Goal: Task Accomplishment & Management: Manage account settings

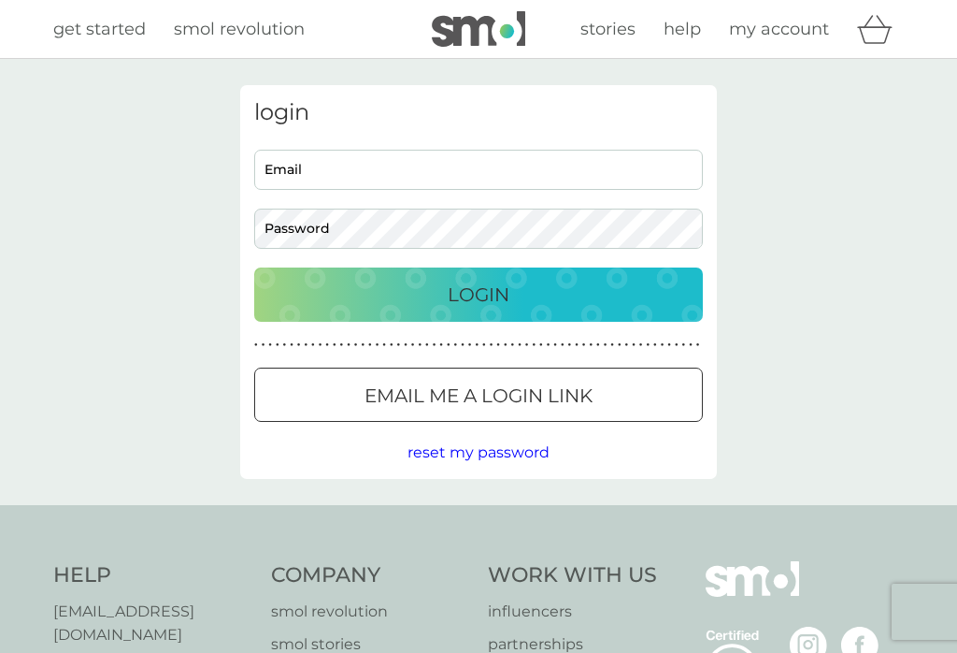
click at [494, 159] on input "Email" at bounding box center [478, 170] width 449 height 40
click at [955, 288] on div "login Email Password Login ● ● ● ● ● ● ● ● ● ● ● ● ● ● ● ● ● ● ● ● ● ● ● ● ● ● …" at bounding box center [478, 282] width 957 height 446
type input "[PERSON_NAME][EMAIL_ADDRESS][DOMAIN_NAME]"
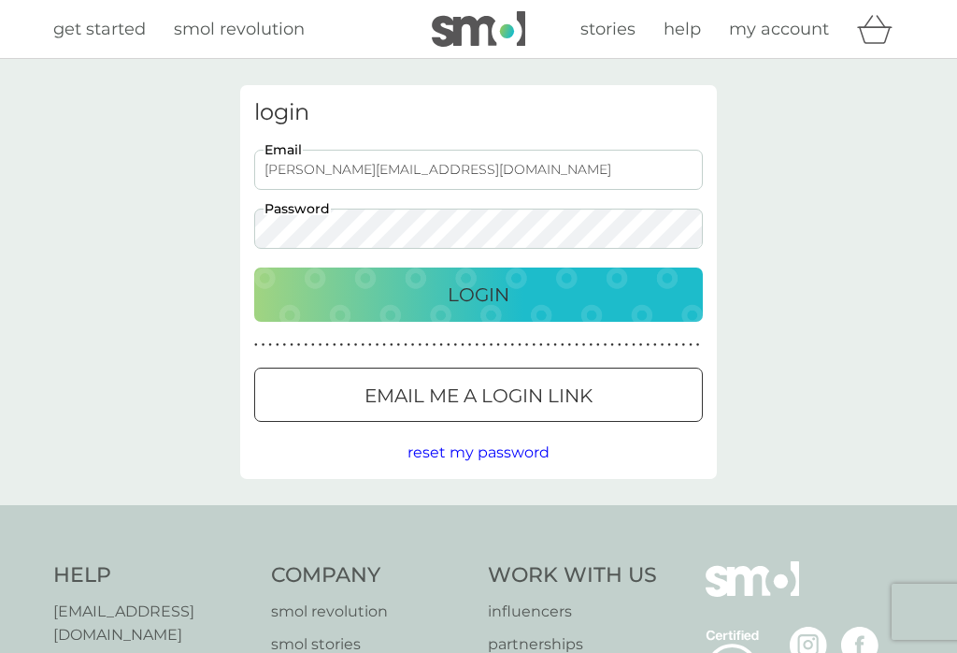
click at [458, 276] on button "Login" at bounding box center [478, 294] width 449 height 54
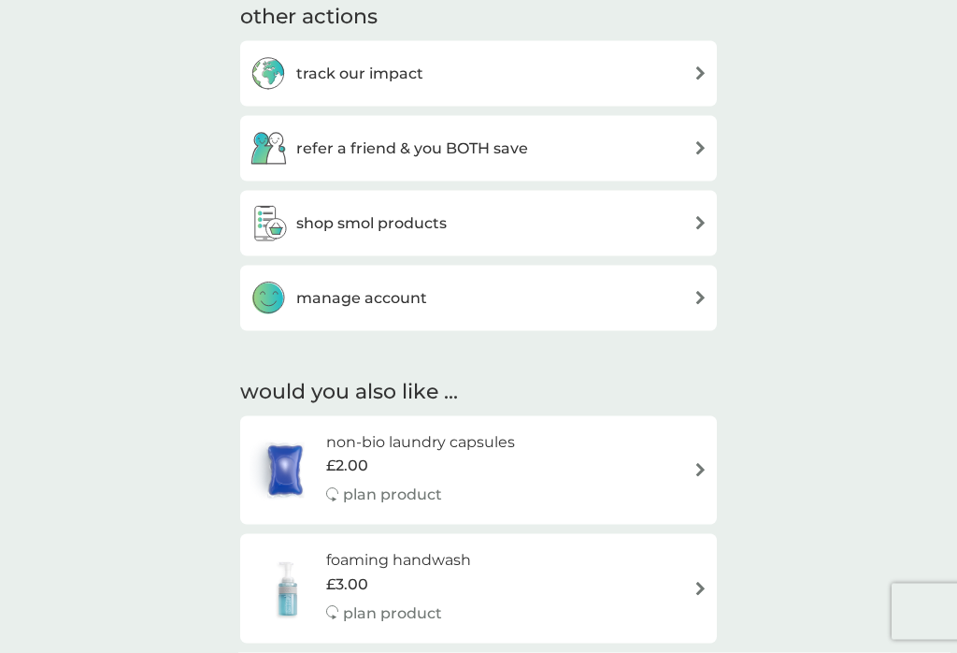
scroll to position [984, 0]
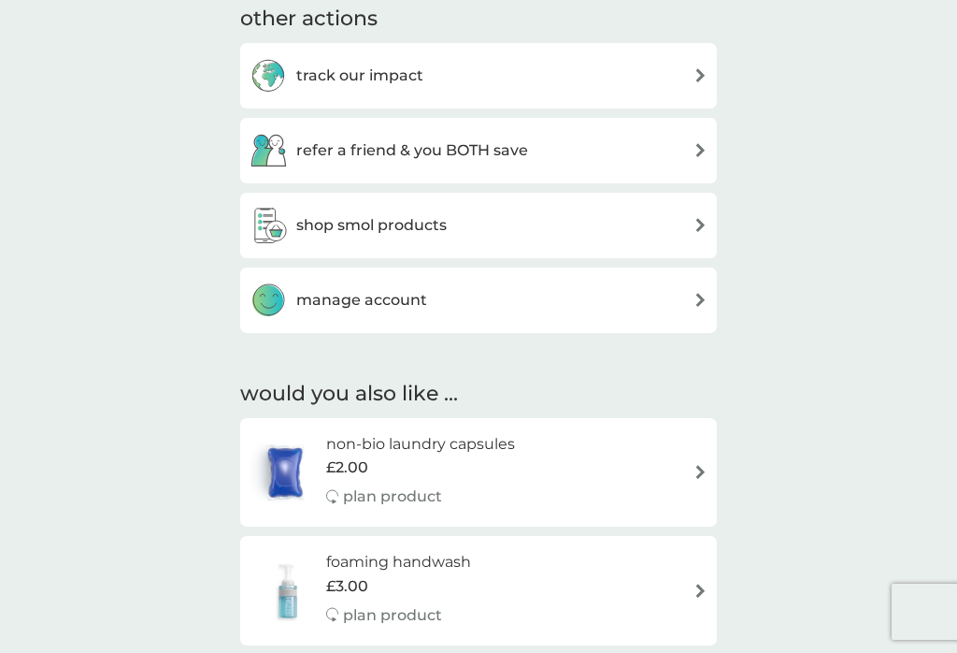
click at [656, 297] on div "manage account" at bounding box center [479, 299] width 458 height 37
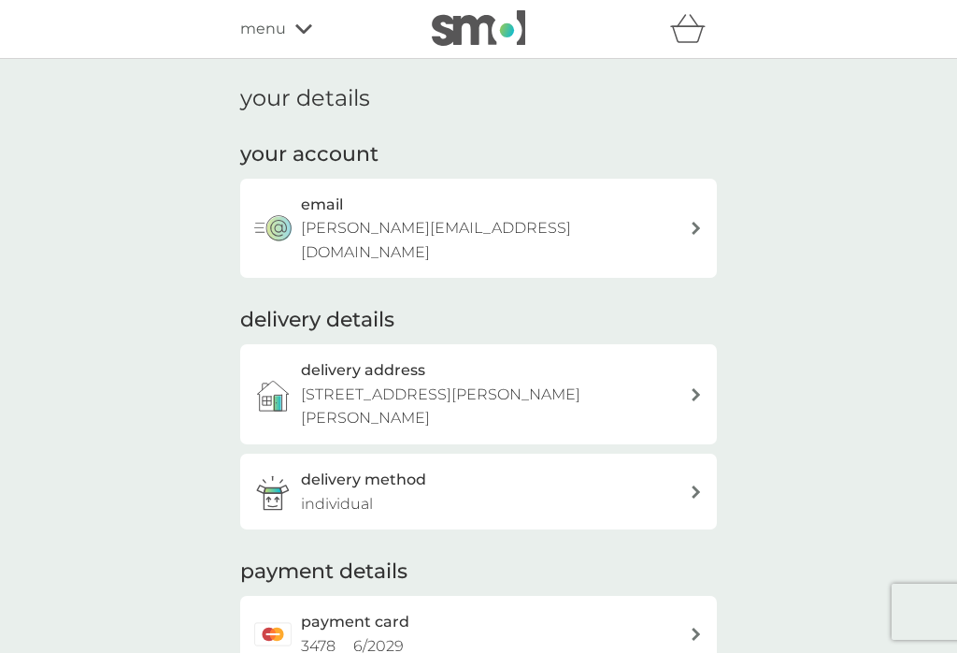
click at [283, 17] on span "menu" at bounding box center [263, 29] width 46 height 24
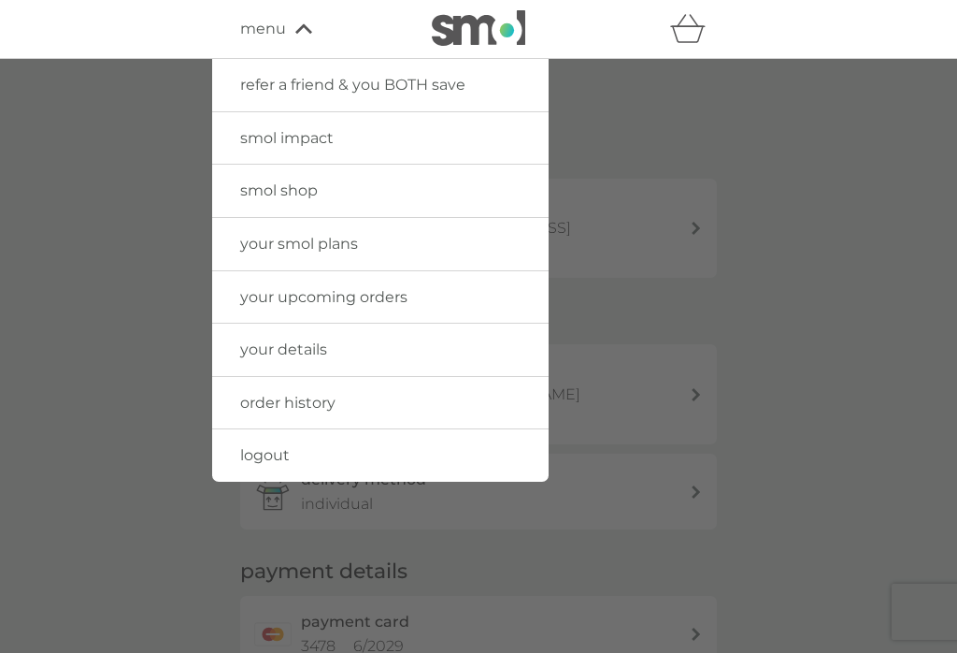
click at [391, 291] on span "your upcoming orders" at bounding box center [323, 297] width 167 height 18
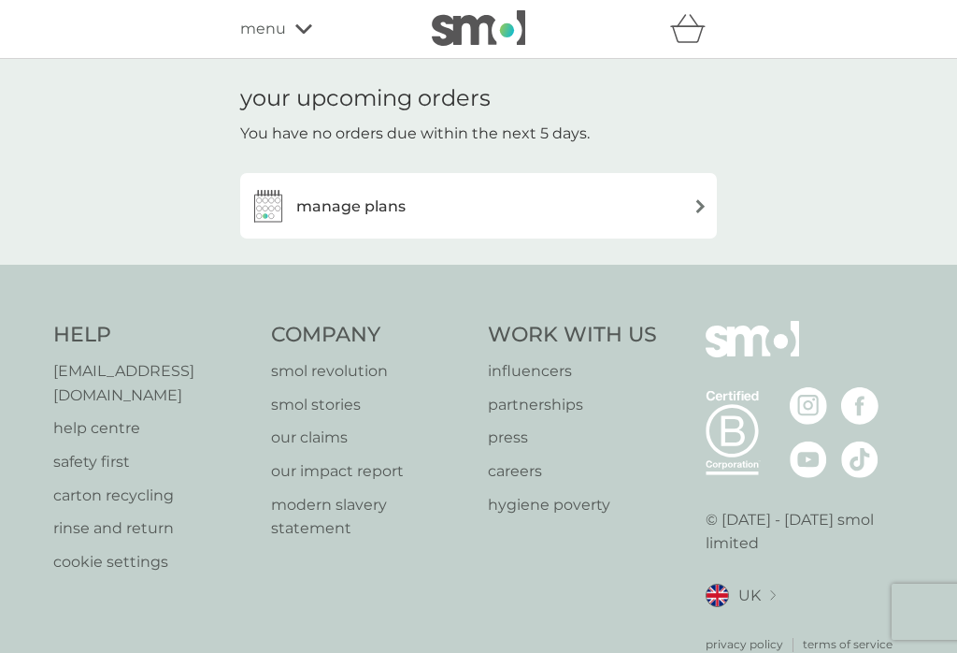
click at [686, 180] on div "manage plans" at bounding box center [478, 205] width 477 height 65
click at [676, 196] on div "manage plans" at bounding box center [479, 205] width 458 height 37
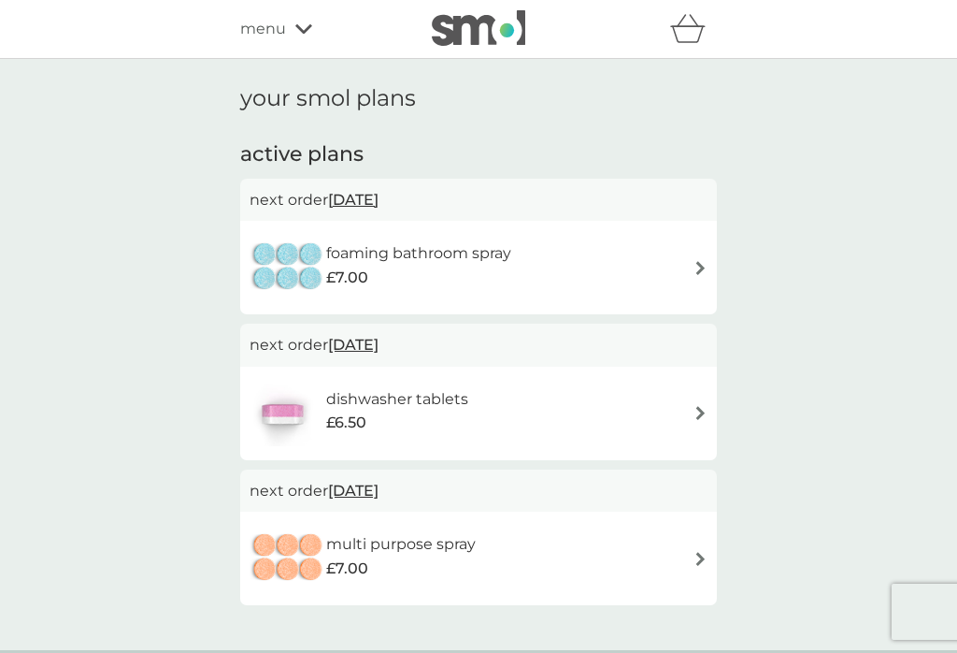
click at [698, 254] on div "foaming bathroom spray £7.00" at bounding box center [479, 267] width 458 height 65
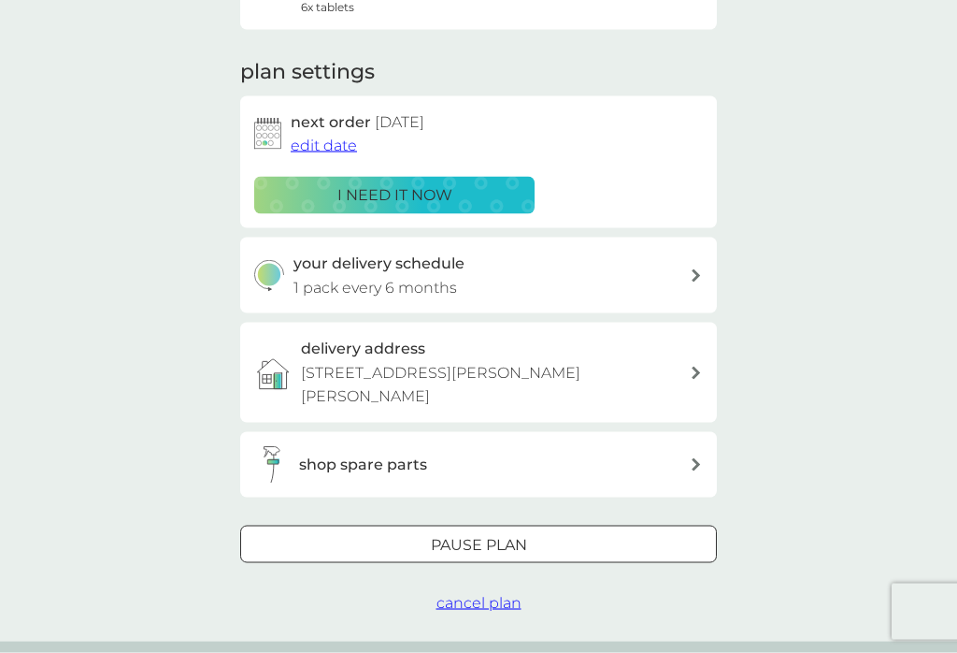
scroll to position [221, 0]
click at [325, 525] on button "Pause plan" at bounding box center [478, 543] width 477 height 37
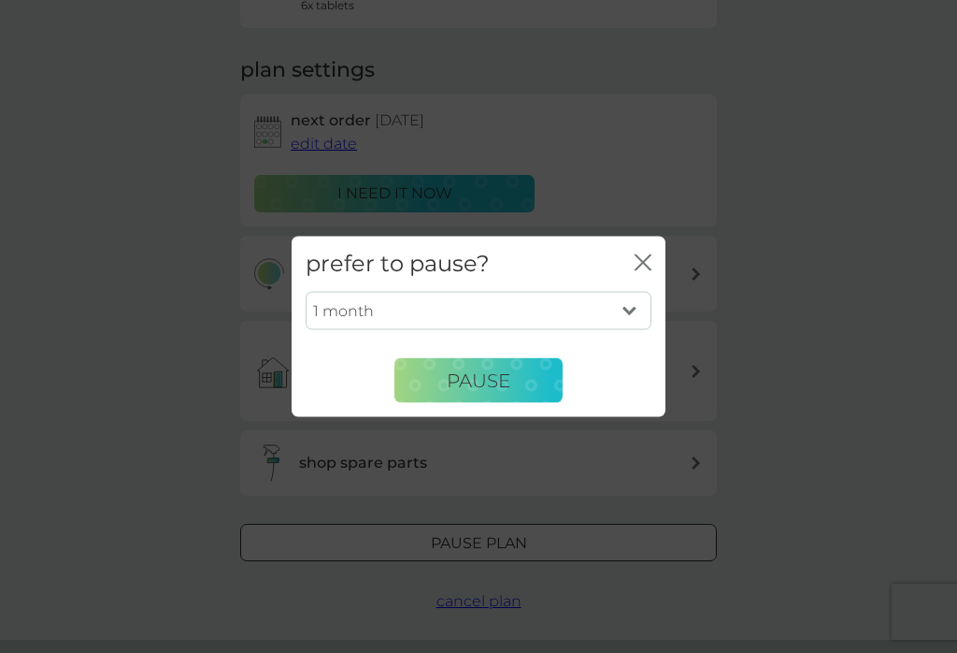
click at [633, 324] on select "1 month 2 months 3 months 4 months 5 months 6 months" at bounding box center [479, 310] width 346 height 39
select select "6"
click at [453, 391] on span "Pause" at bounding box center [479, 379] width 64 height 22
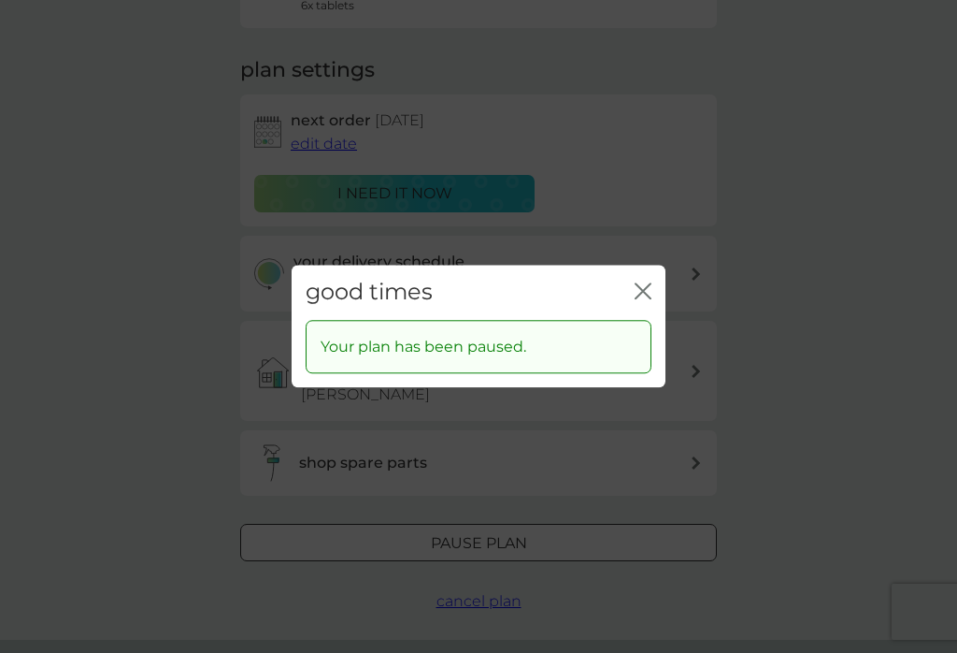
click at [649, 299] on icon "close" at bounding box center [643, 290] width 17 height 17
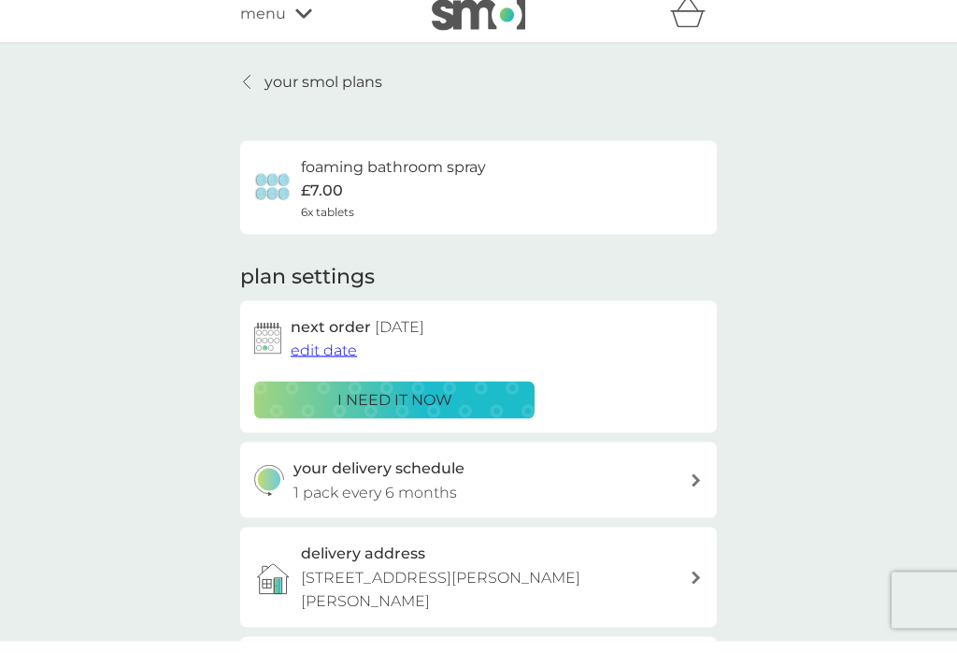
scroll to position [17, 0]
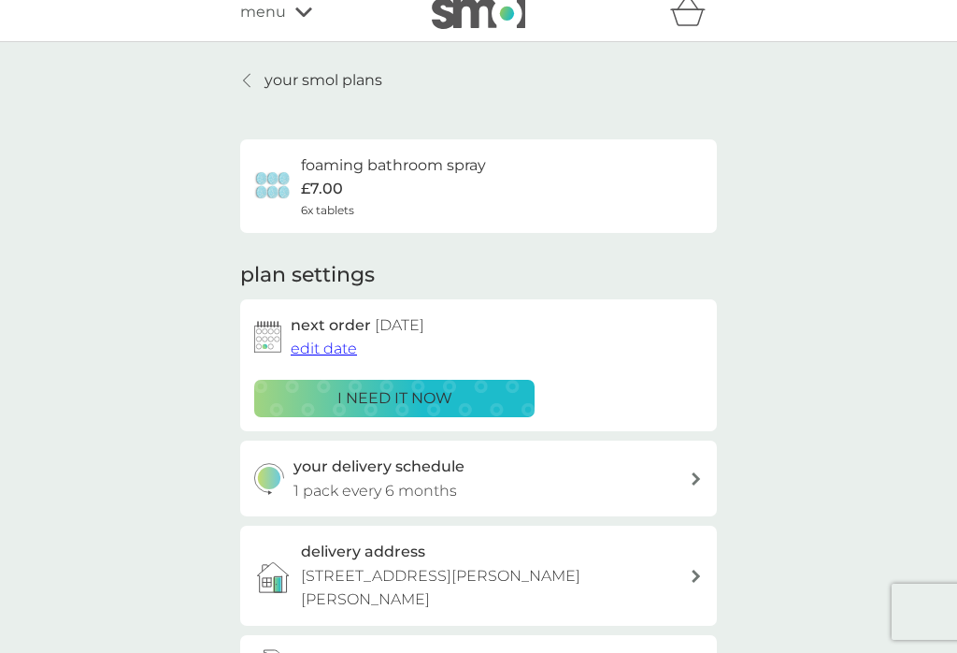
click at [271, 79] on p "your smol plans" at bounding box center [324, 80] width 118 height 24
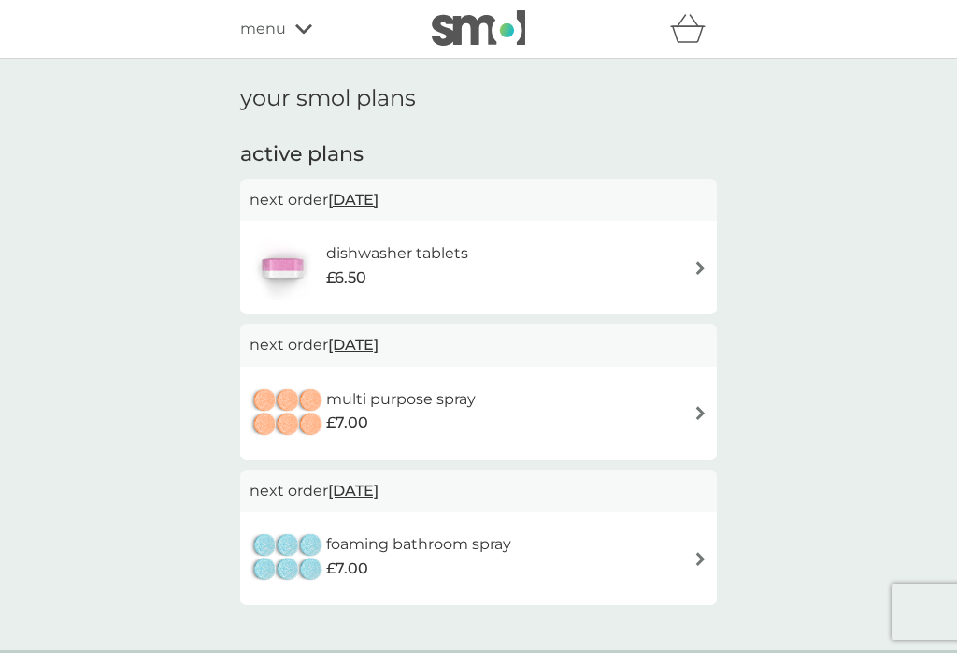
click at [426, 403] on h6 "multi purpose spray" at bounding box center [401, 399] width 150 height 24
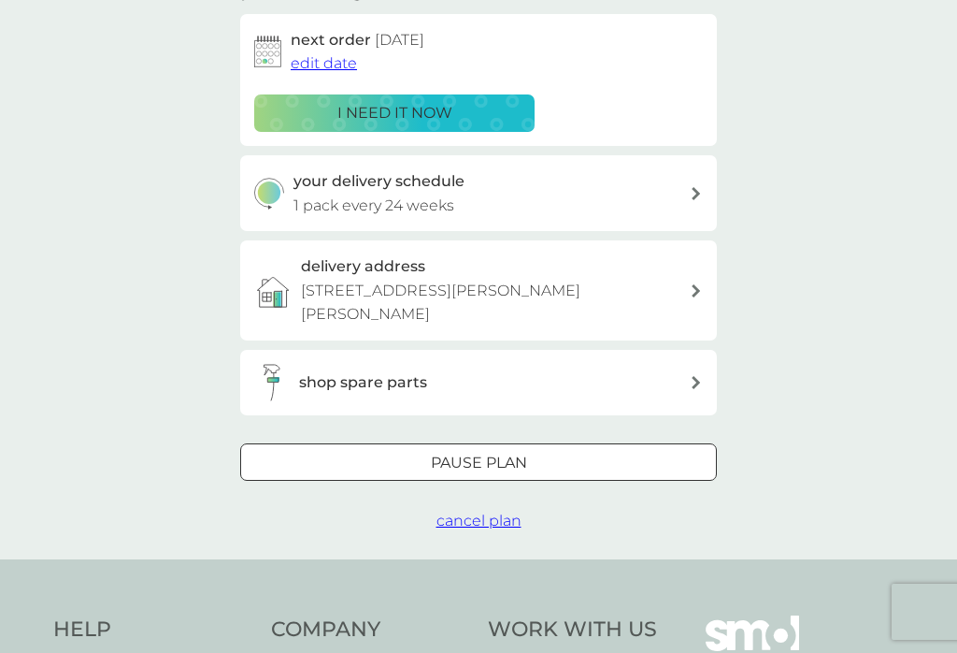
scroll to position [317, 0]
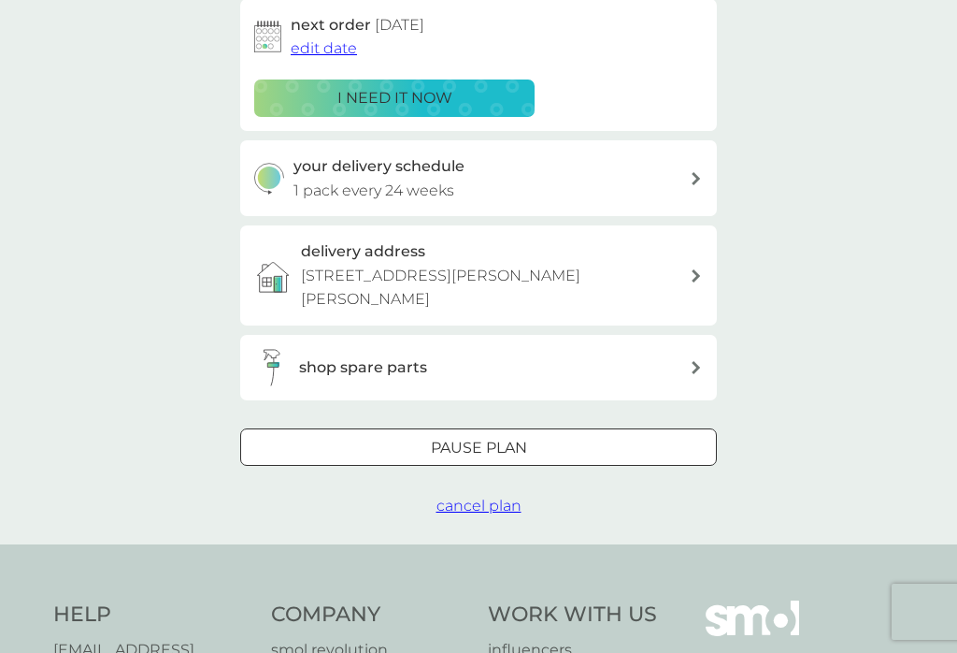
click at [368, 436] on div "Pause plan" at bounding box center [478, 448] width 475 height 24
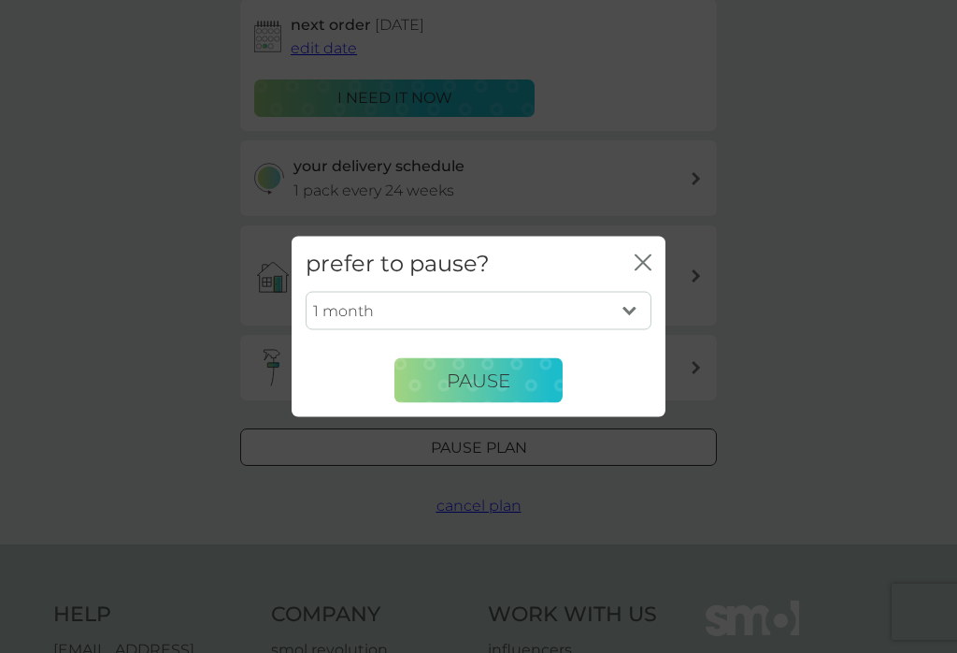
click at [622, 315] on select "1 month 2 months 3 months 4 months 5 months 6 months" at bounding box center [479, 310] width 346 height 39
click at [617, 329] on select "1 month 2 months 3 months 4 months 5 months 6 months" at bounding box center [479, 310] width 346 height 39
select select "6"
click at [482, 380] on button "Pause" at bounding box center [479, 380] width 168 height 45
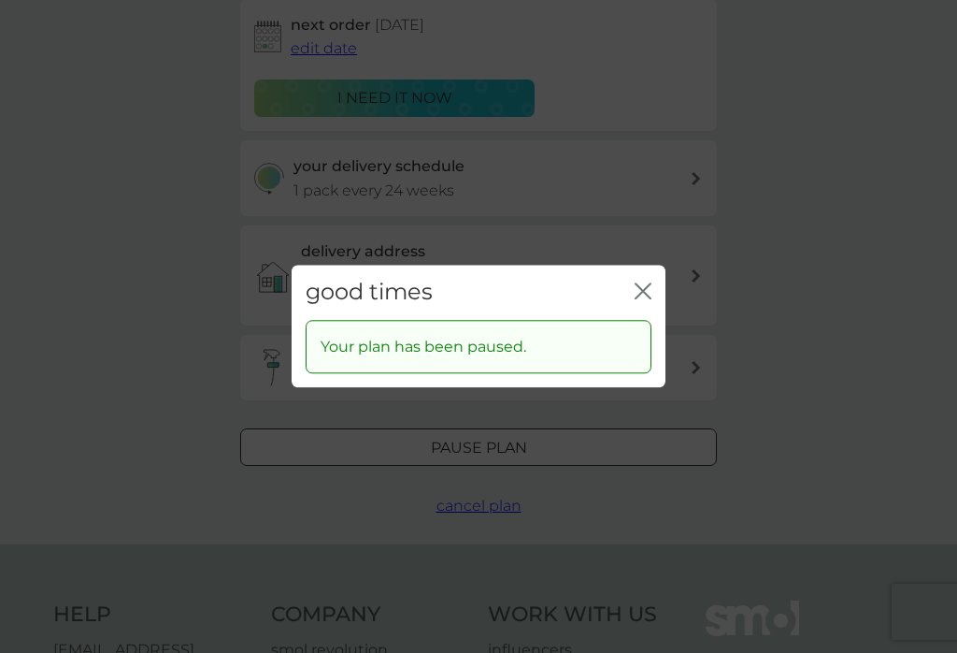
click at [644, 299] on icon "close" at bounding box center [643, 290] width 17 height 17
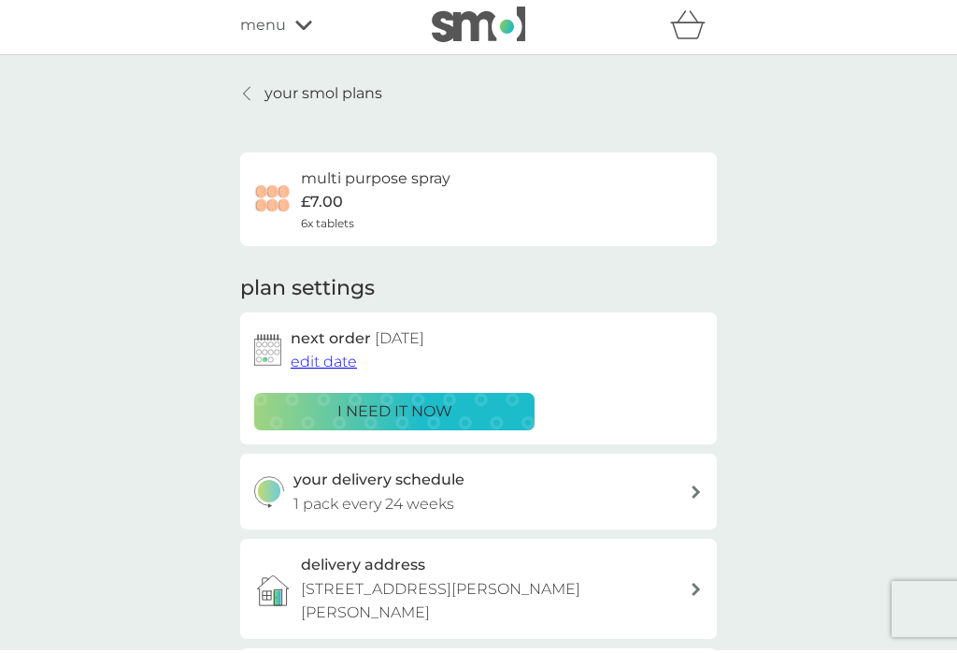
scroll to position [3, 0]
click at [253, 95] on div at bounding box center [247, 94] width 13 height 15
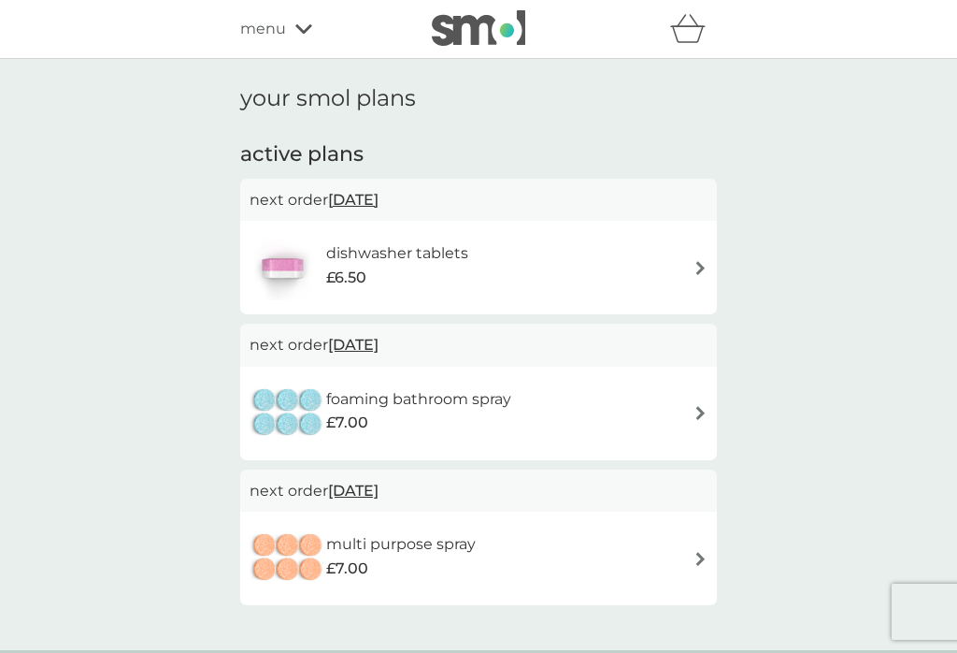
click at [328, 254] on h6 "dishwasher tablets" at bounding box center [397, 253] width 142 height 24
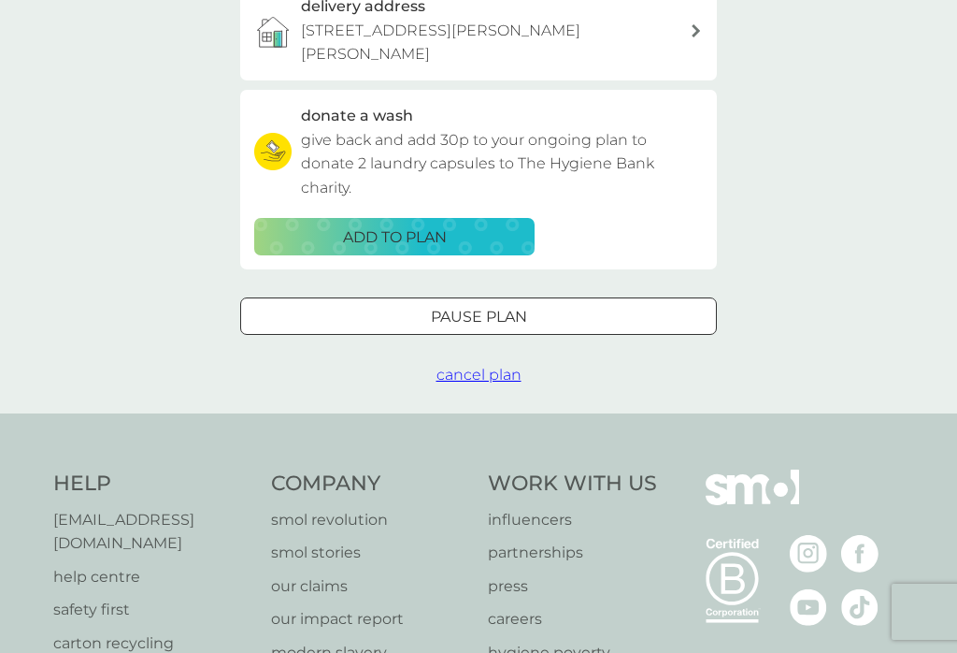
scroll to position [570, 0]
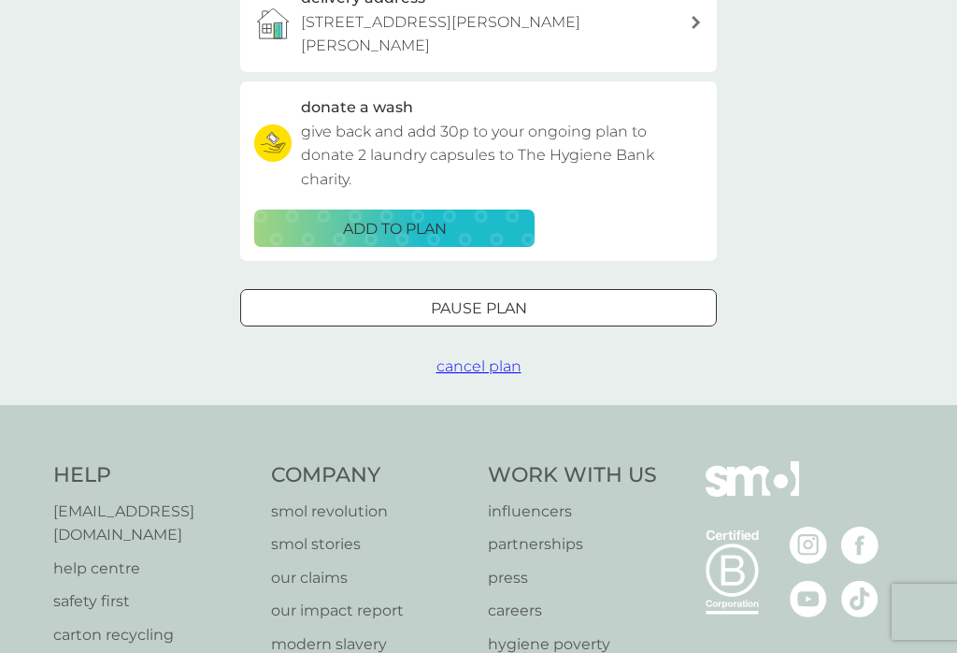
click at [331, 296] on div "Pause plan" at bounding box center [478, 308] width 475 height 24
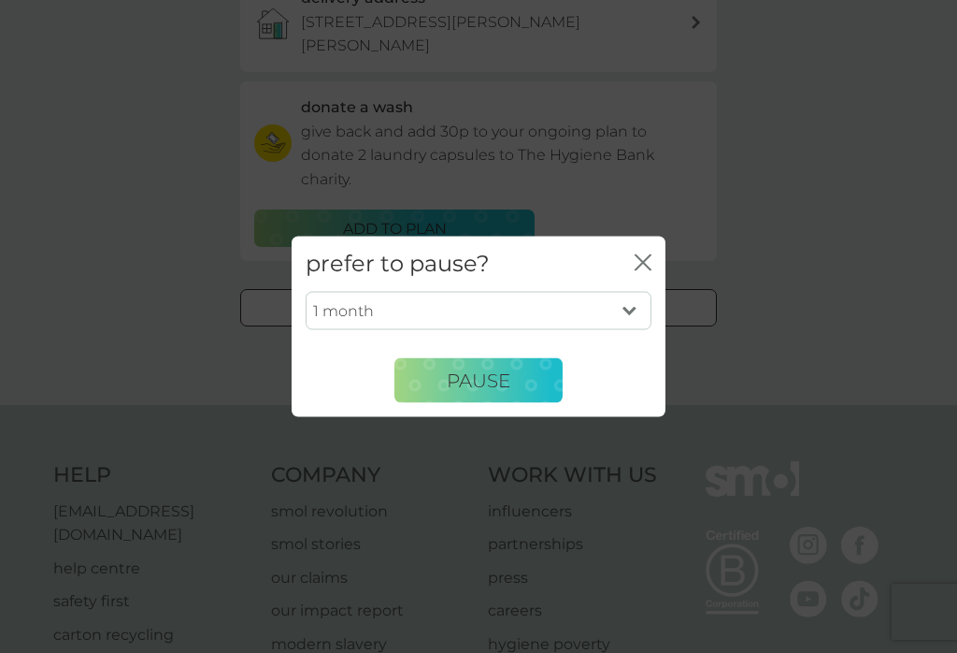
click at [648, 330] on select "1 month 2 months 3 months 4 months 5 months 6 months" at bounding box center [479, 310] width 346 height 39
click at [612, 330] on select "1 month 2 months 3 months 4 months 5 months 6 months" at bounding box center [479, 310] width 346 height 39
select select "6"
click at [496, 391] on span "Pause" at bounding box center [479, 379] width 64 height 22
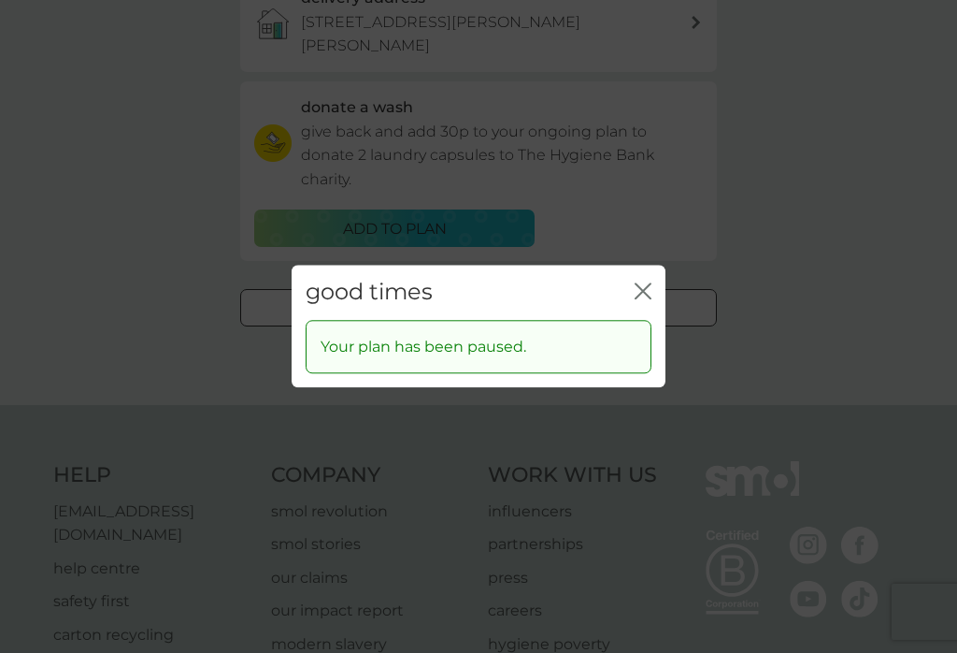
click at [639, 299] on icon "close" at bounding box center [643, 290] width 17 height 17
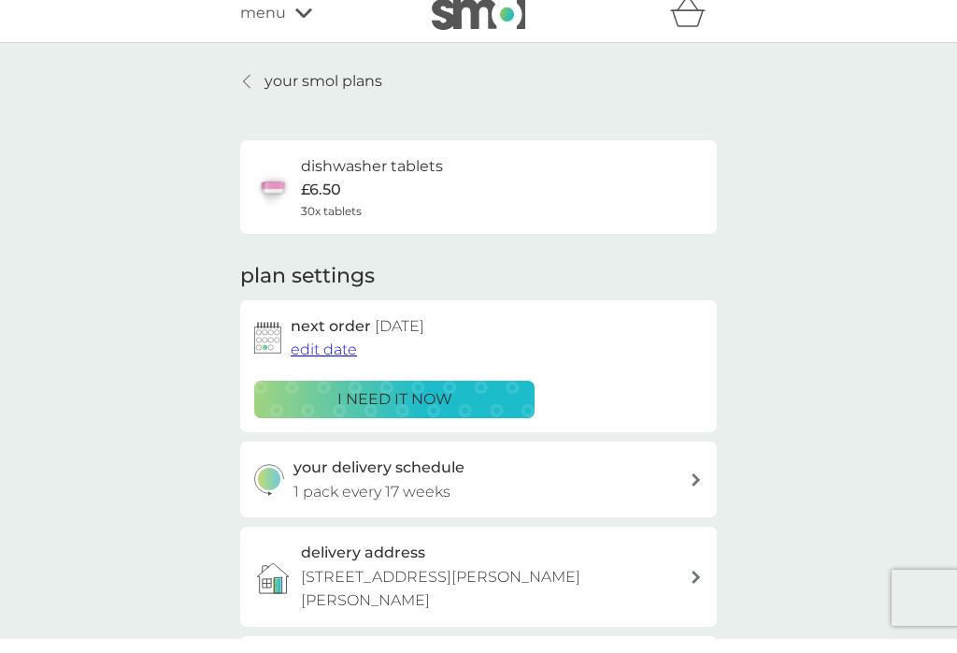
scroll to position [17, 0]
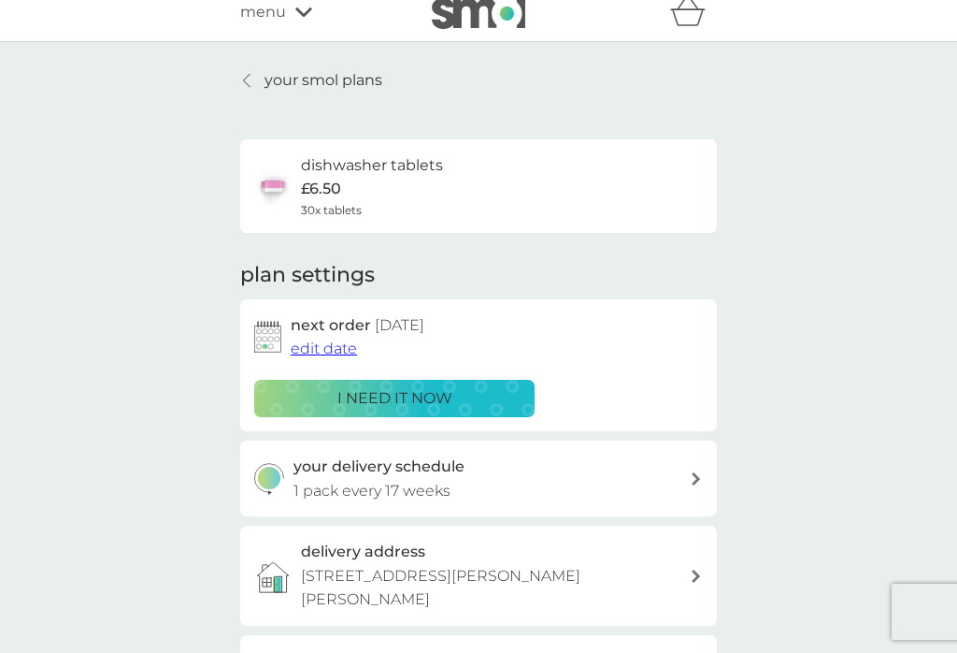
click at [268, 84] on p "your smol plans" at bounding box center [324, 80] width 118 height 24
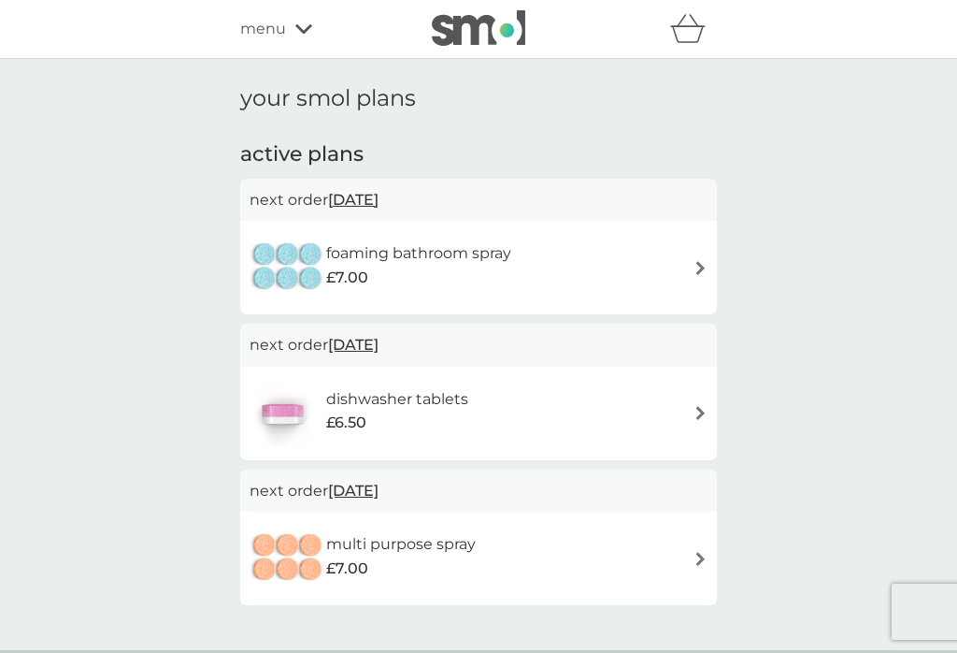
click at [284, 33] on span "menu" at bounding box center [263, 29] width 46 height 24
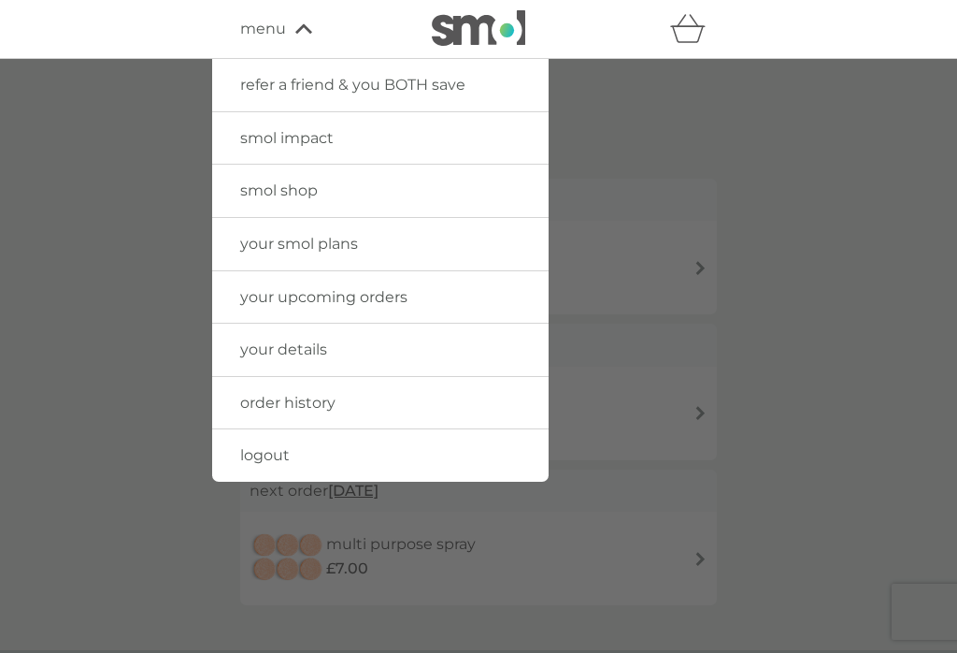
click at [443, 232] on link "your smol plans" at bounding box center [380, 244] width 337 height 52
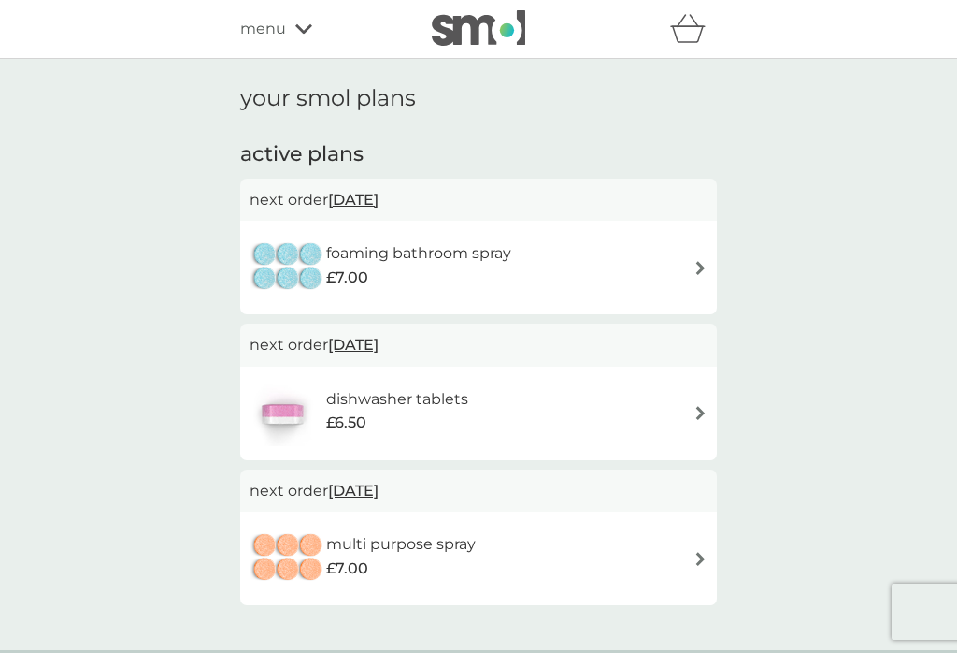
click at [671, 255] on div "foaming bathroom spray £7.00" at bounding box center [479, 267] width 458 height 65
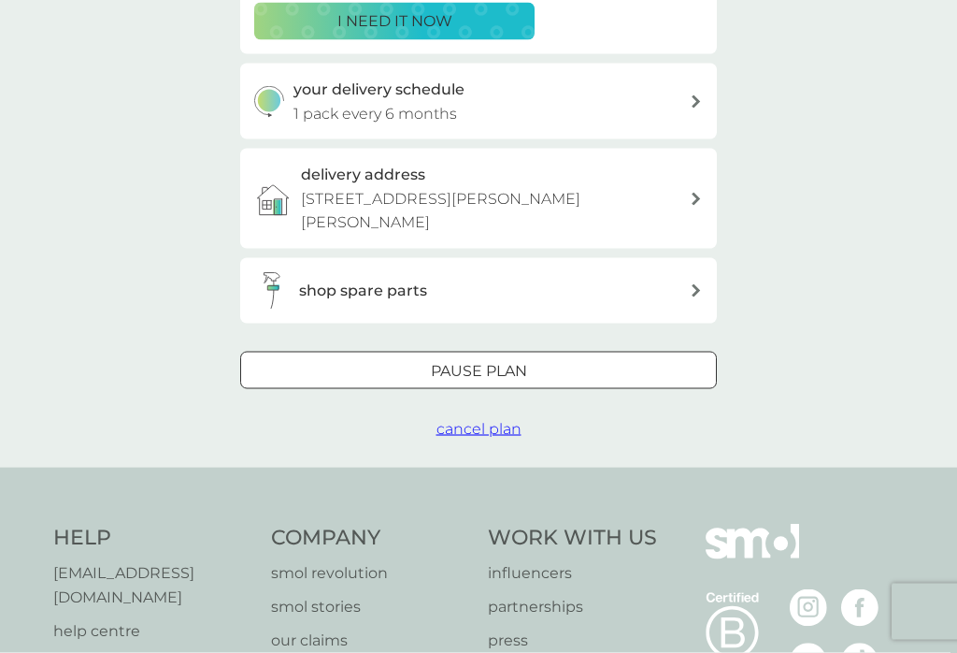
scroll to position [396, 0]
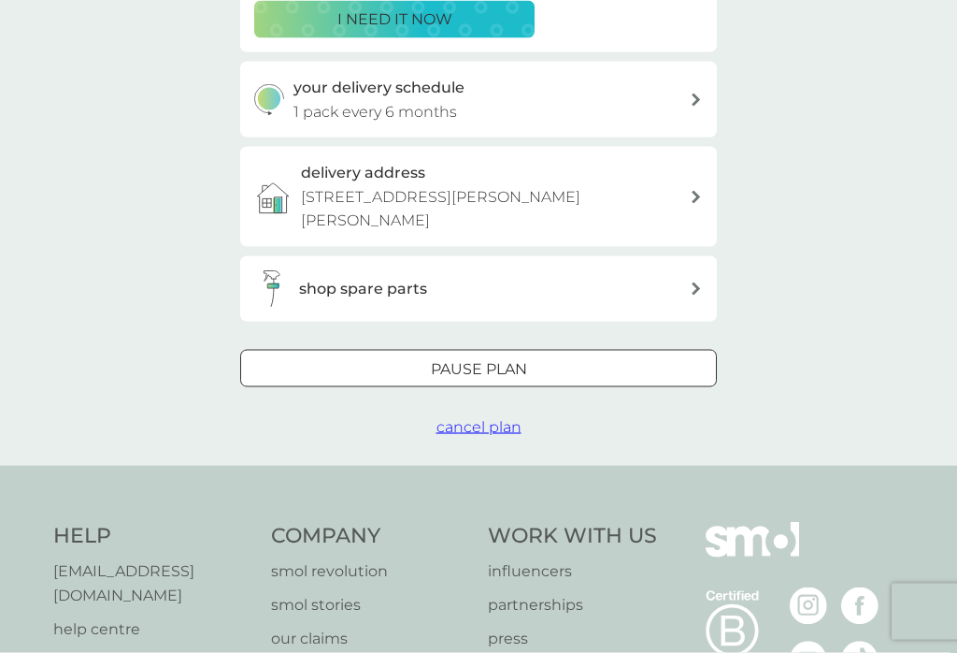
click at [494, 418] on span "cancel plan" at bounding box center [479, 427] width 85 height 18
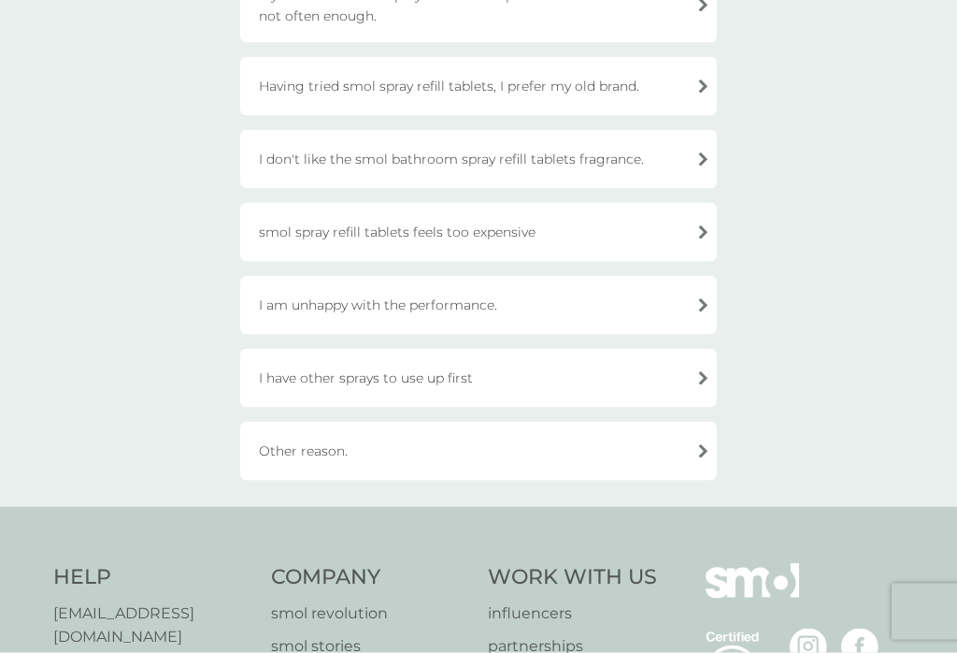
scroll to position [254, 0]
click at [647, 438] on div "Other reason." at bounding box center [478, 450] width 477 height 59
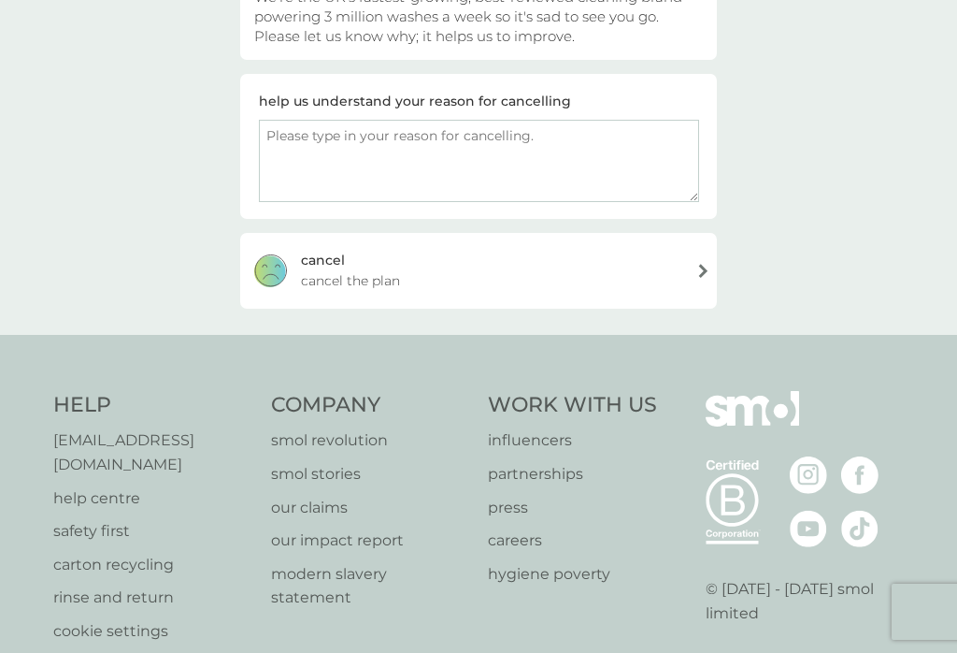
click at [461, 137] on textarea at bounding box center [479, 161] width 440 height 82
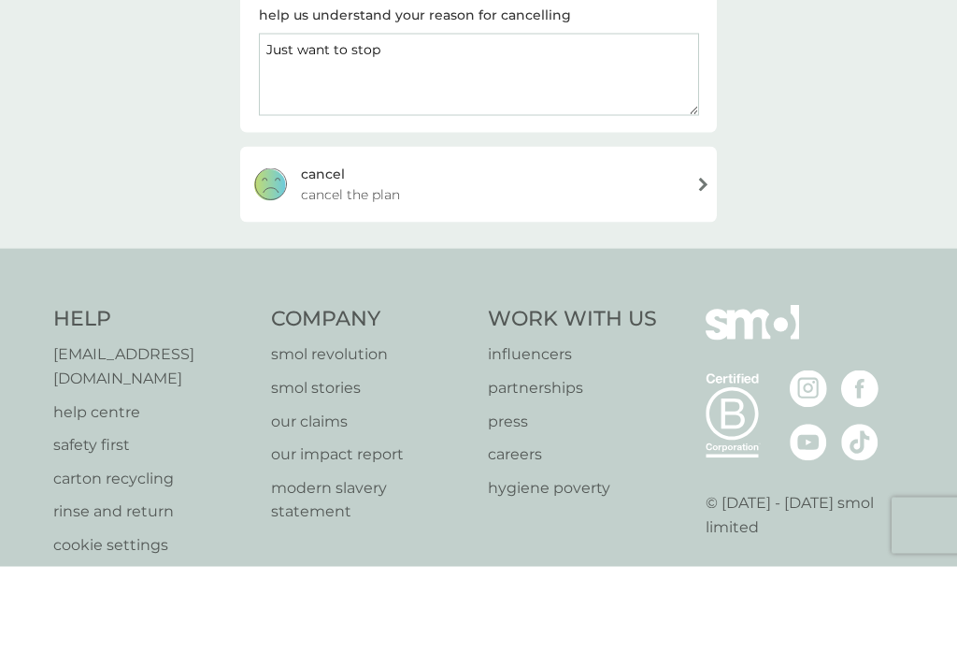
type textarea "Just want to stop"
click at [681, 233] on div "[PERSON_NAME] the plan" at bounding box center [478, 270] width 477 height 75
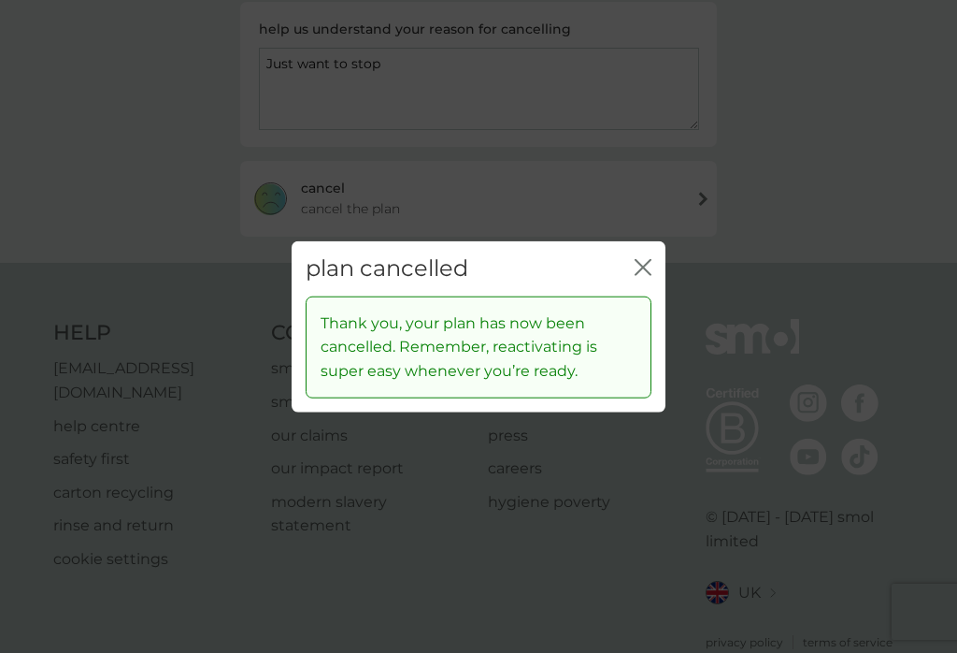
click at [636, 248] on div "plan cancelled close Thank you, your plan has now been cancelled. Remember, rea…" at bounding box center [478, 326] width 957 height 653
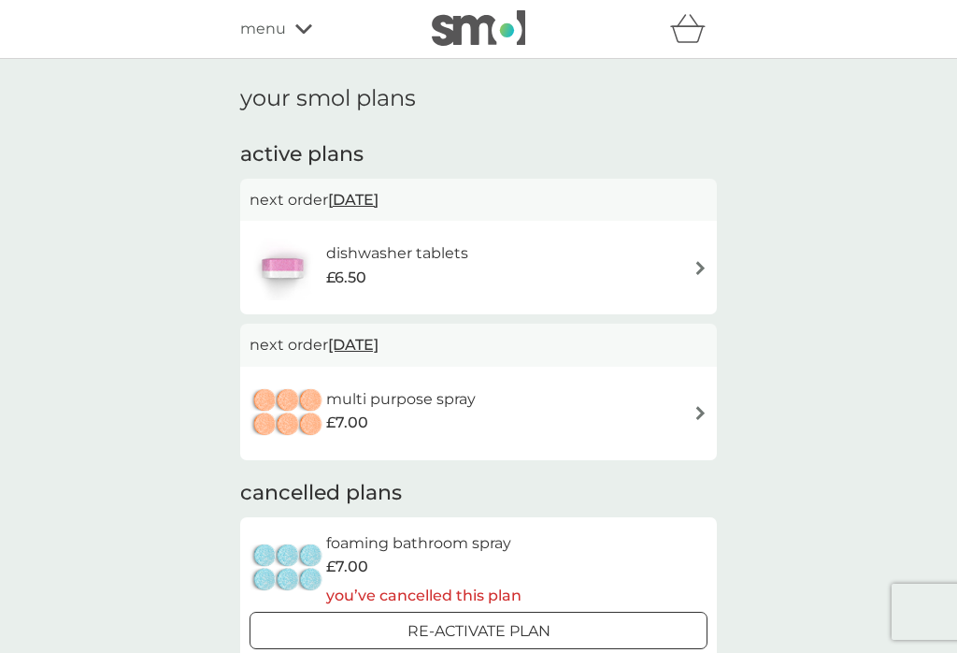
click at [386, 236] on div "dishwasher tablets £6.50" at bounding box center [369, 267] width 238 height 65
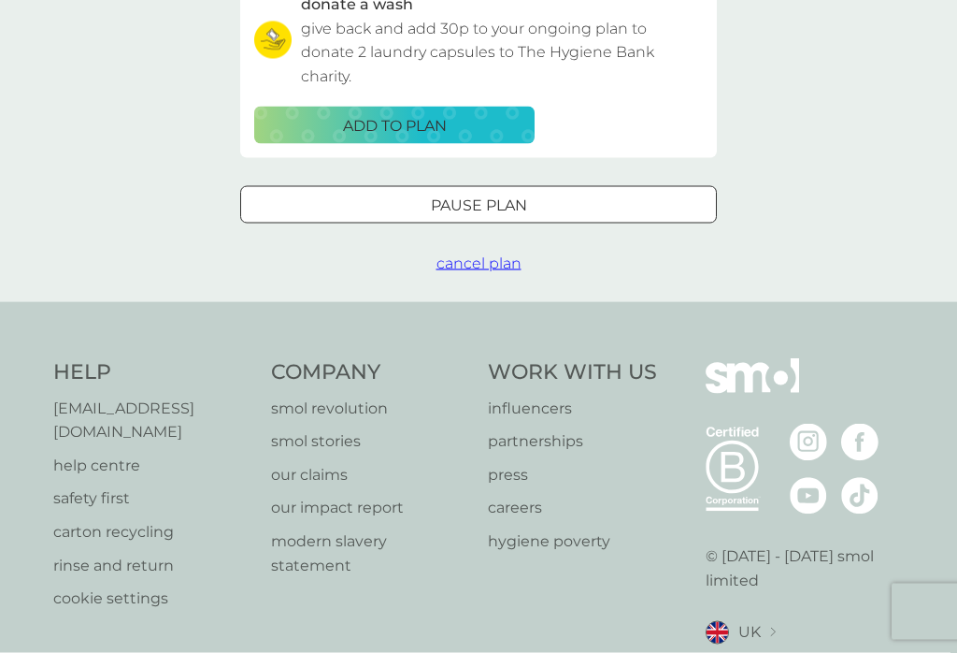
scroll to position [680, 0]
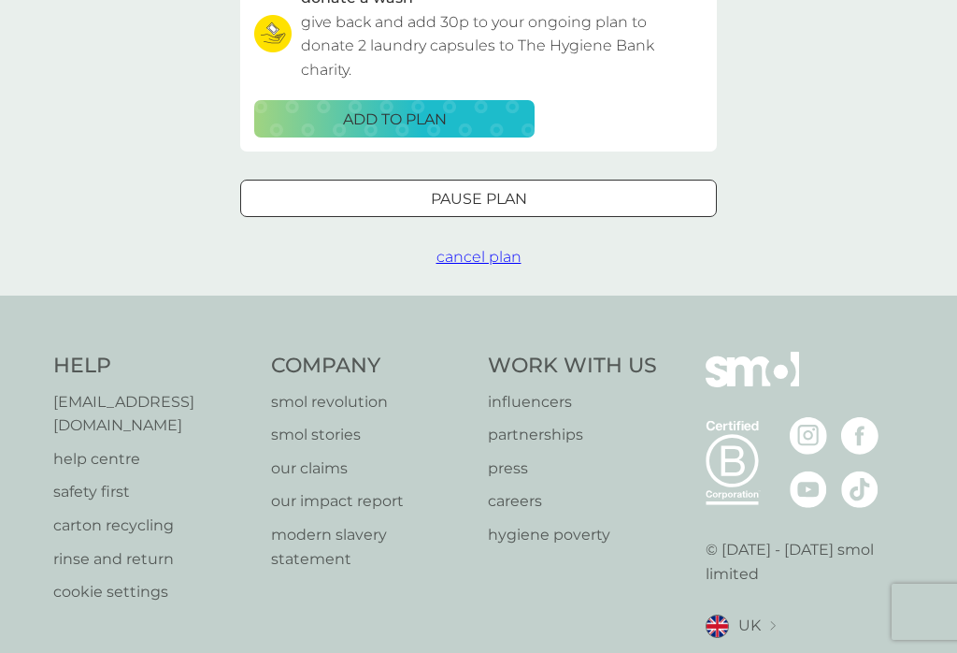
click at [465, 248] on span "cancel plan" at bounding box center [479, 257] width 85 height 18
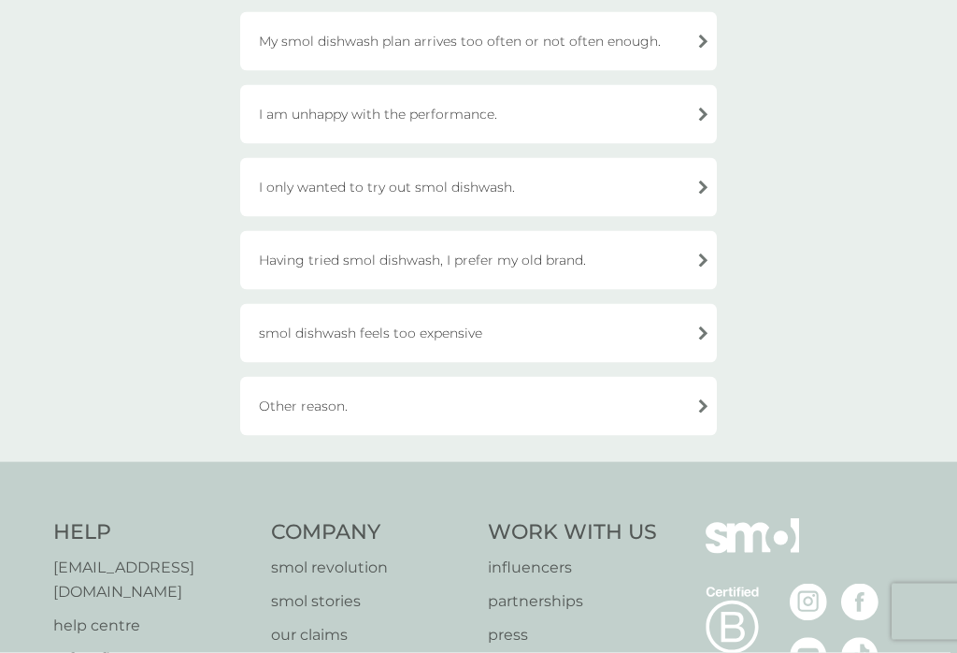
scroll to position [482, 0]
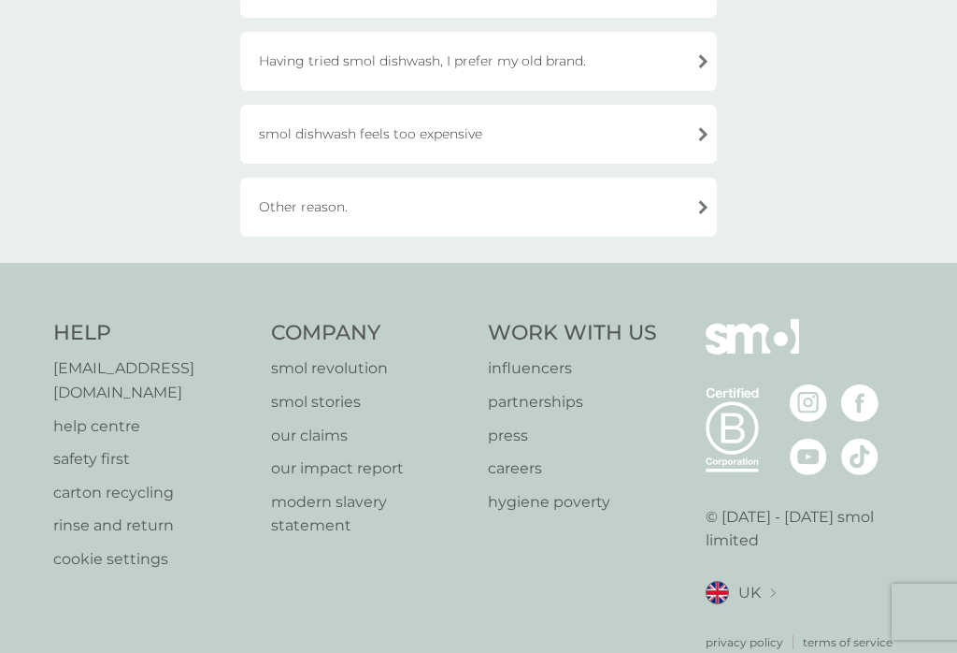
click at [407, 195] on div "Other reason." at bounding box center [478, 207] width 477 height 59
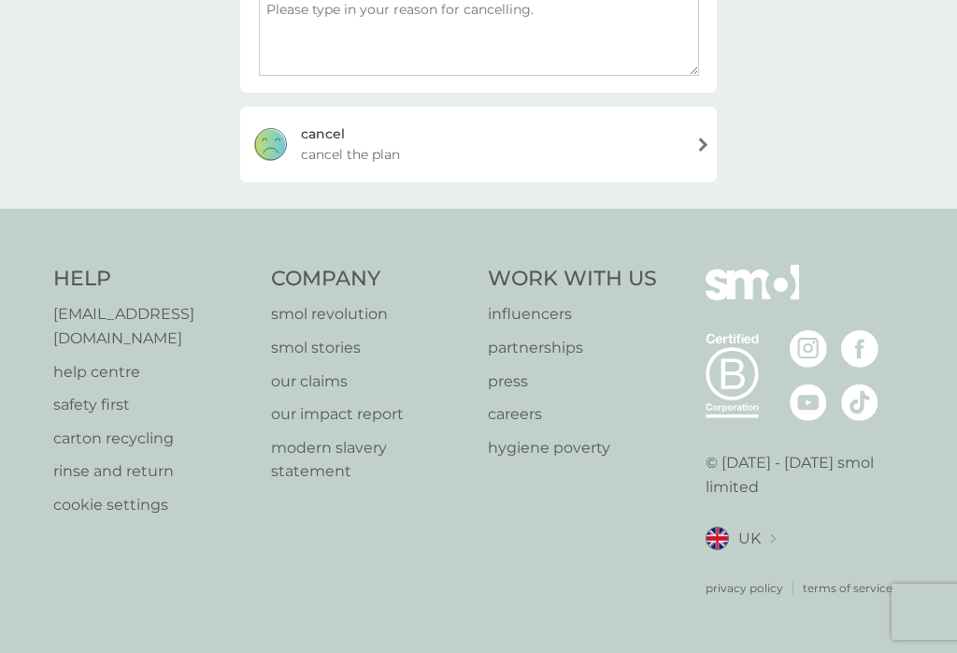
scroll to position [326, 0]
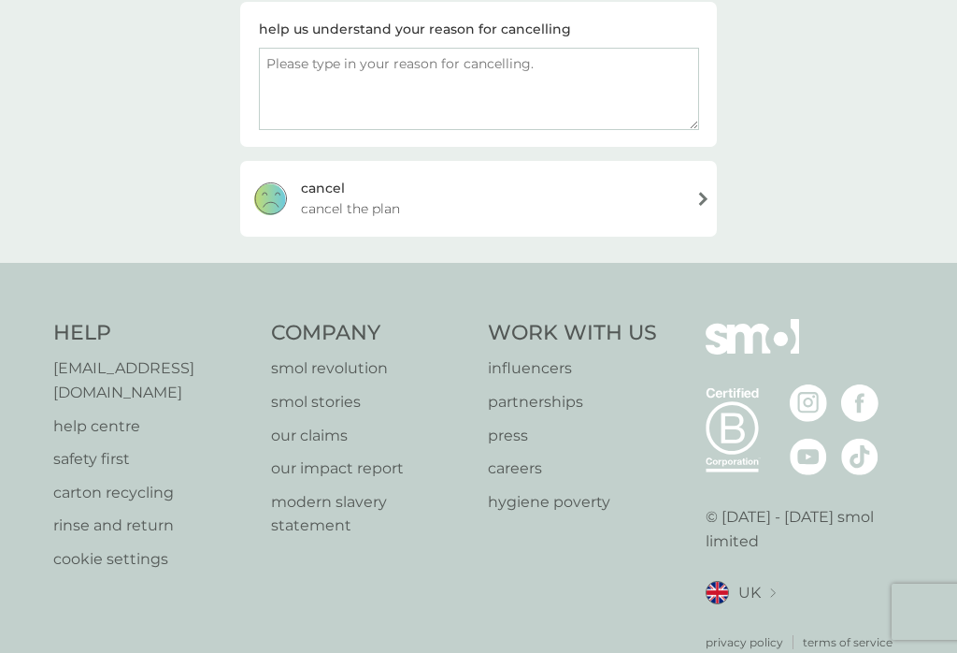
click at [392, 85] on textarea at bounding box center [479, 89] width 440 height 82
type textarea "Just want to stop"
click at [646, 192] on div "[PERSON_NAME] the plan" at bounding box center [478, 198] width 477 height 75
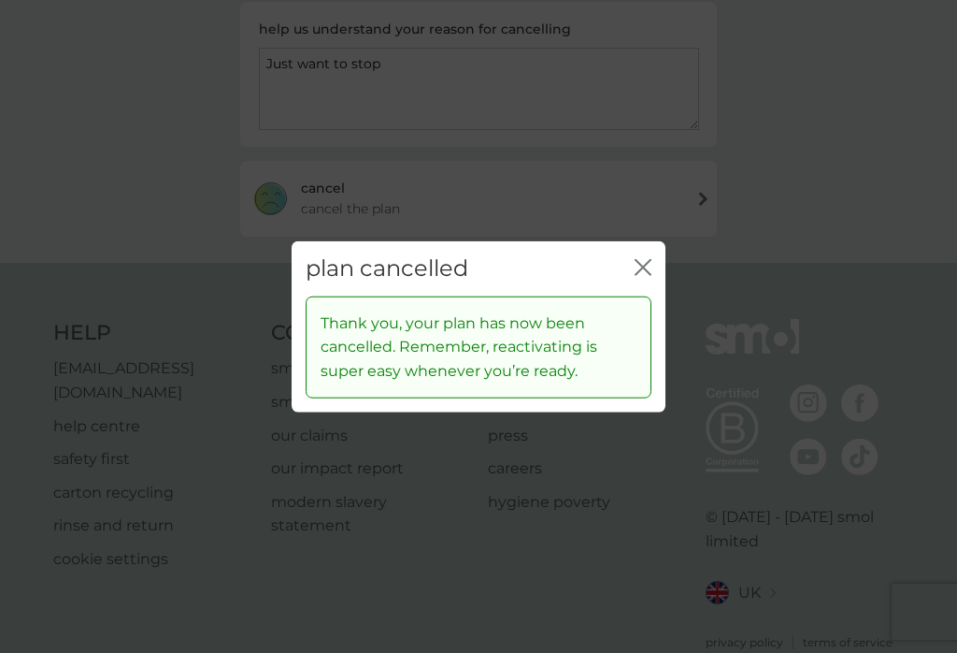
click at [653, 273] on div "plan cancelled close" at bounding box center [479, 268] width 374 height 55
click at [649, 276] on icon "close" at bounding box center [643, 267] width 17 height 17
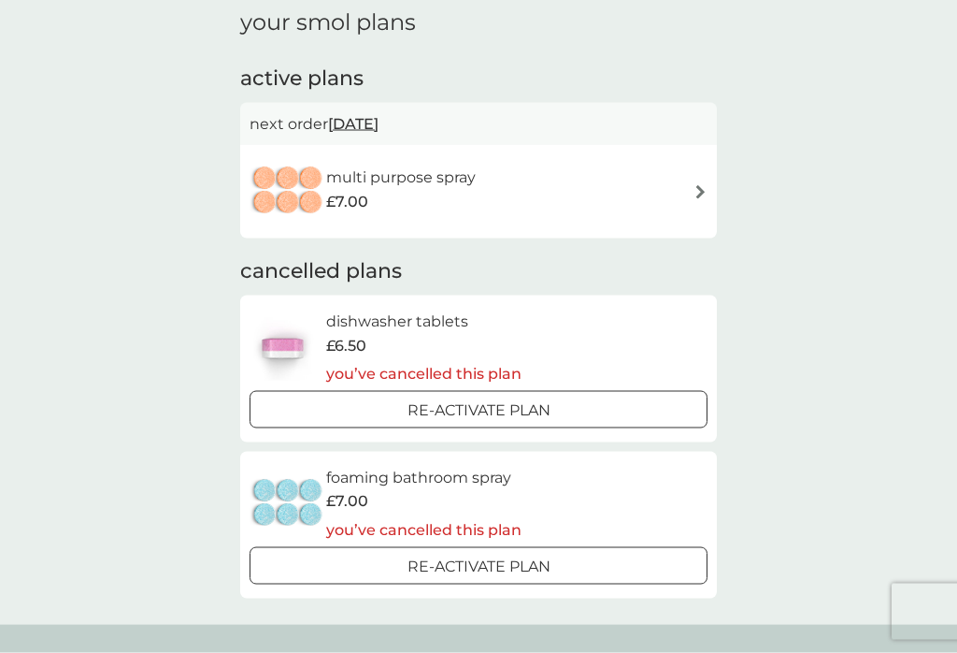
scroll to position [75, 0]
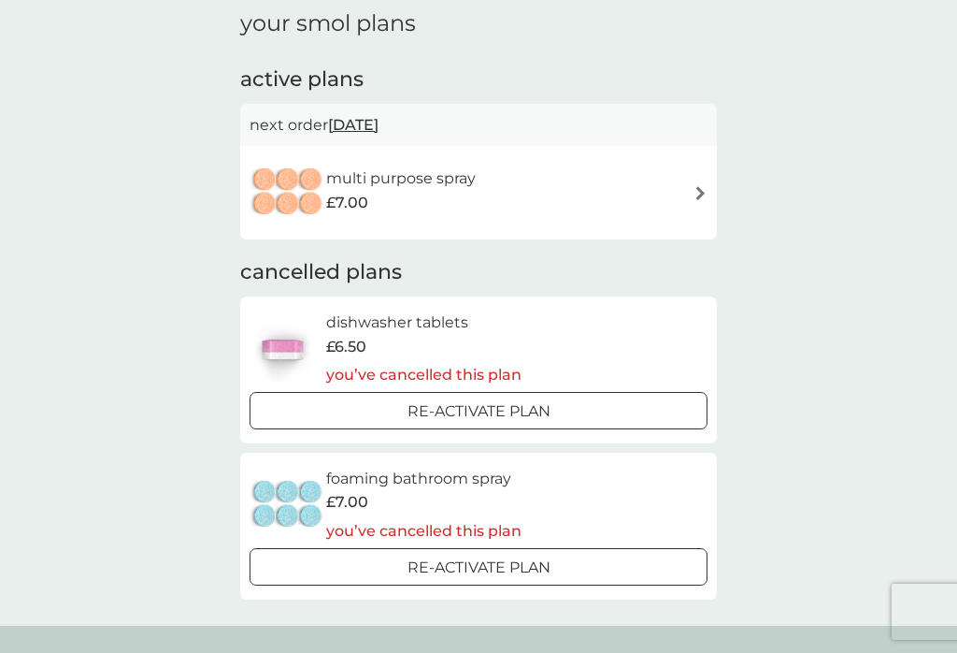
click at [453, 197] on div "£7.00" at bounding box center [401, 203] width 150 height 24
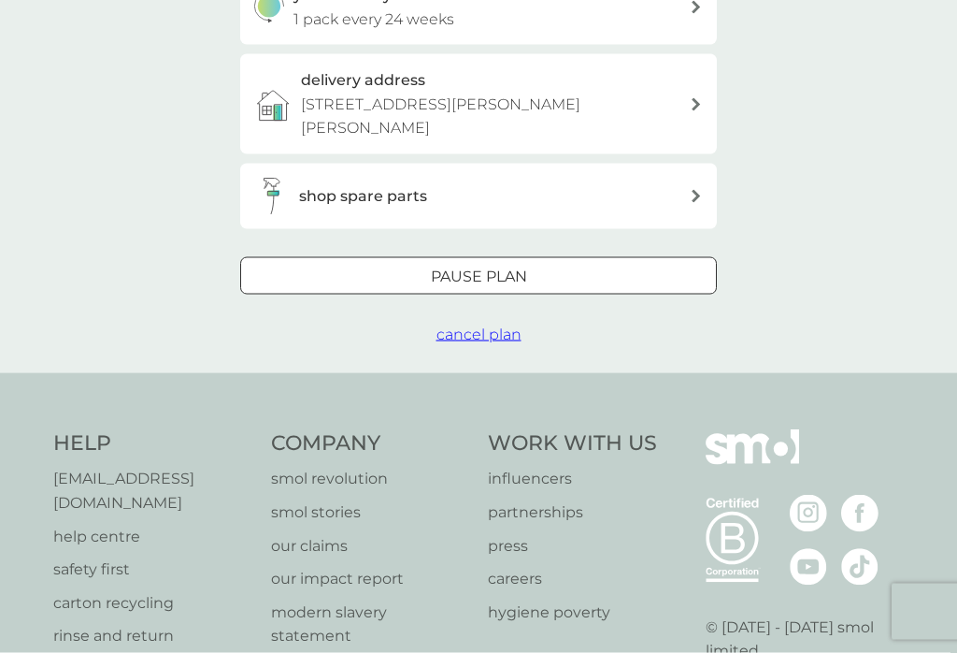
scroll to position [568, 0]
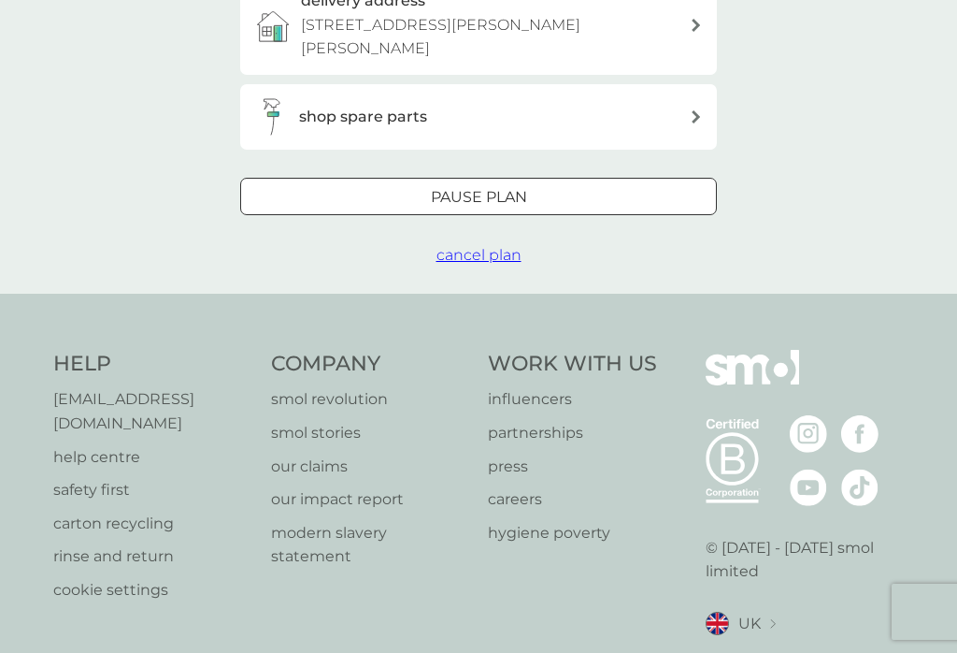
click at [483, 246] on span "cancel plan" at bounding box center [479, 255] width 85 height 18
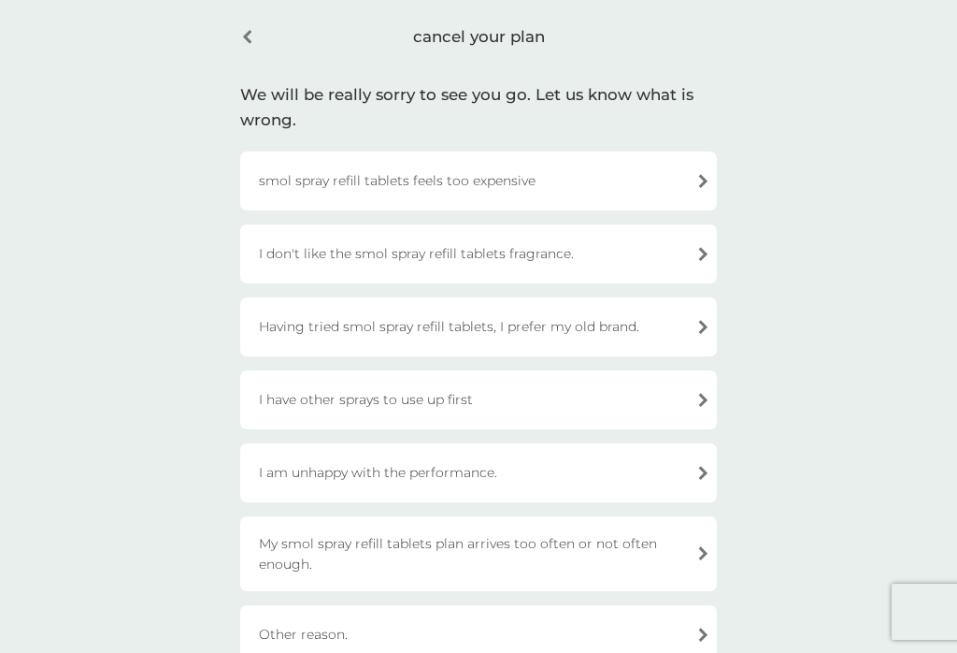
scroll to position [497, 0]
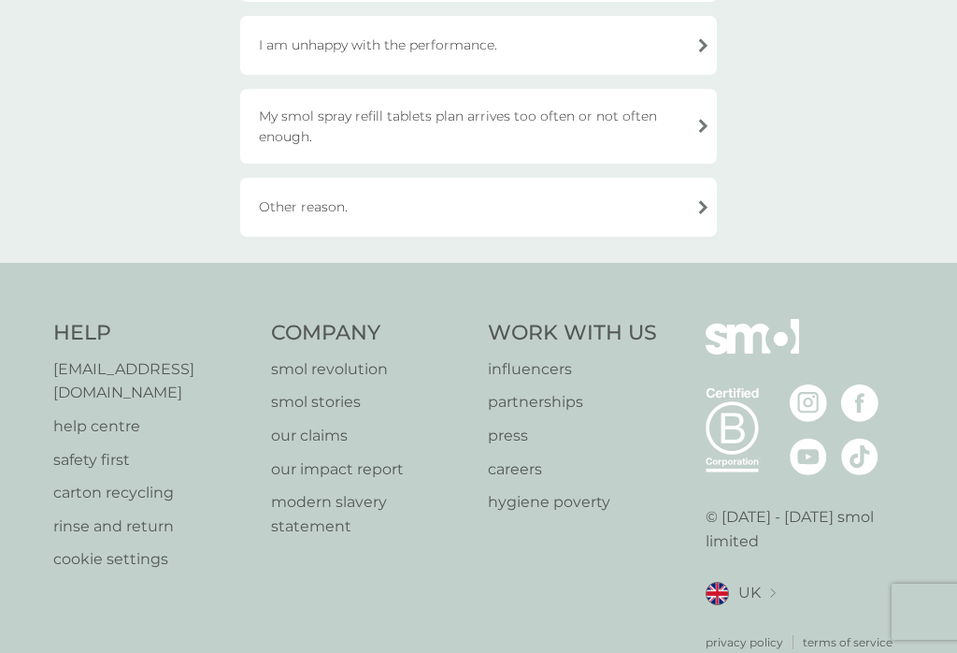
click at [406, 196] on div "Other reason." at bounding box center [478, 207] width 477 height 59
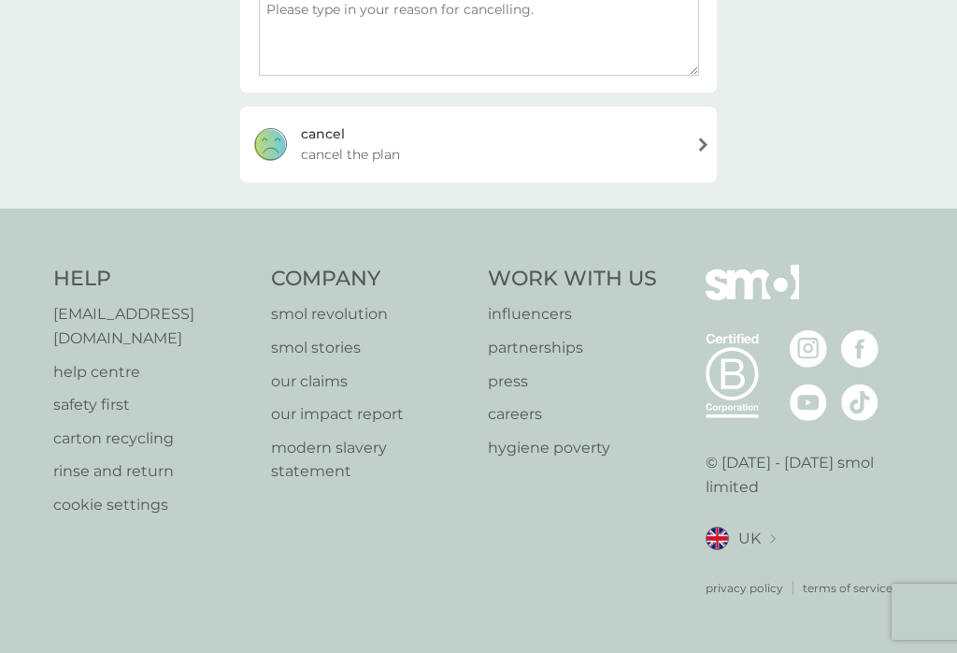
scroll to position [326, 0]
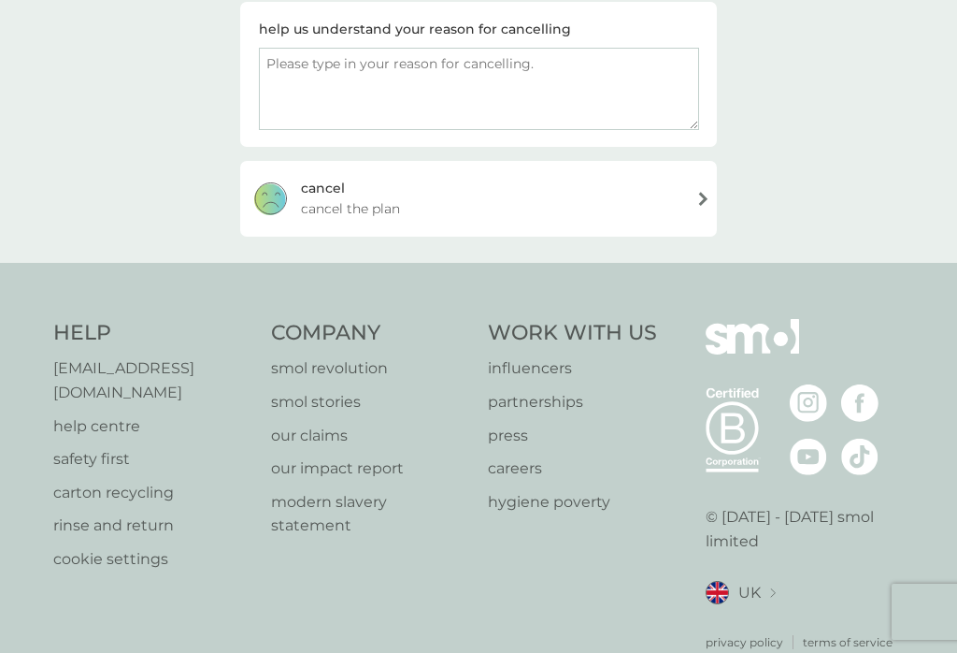
click at [579, 202] on div "[PERSON_NAME] the plan" at bounding box center [478, 198] width 477 height 75
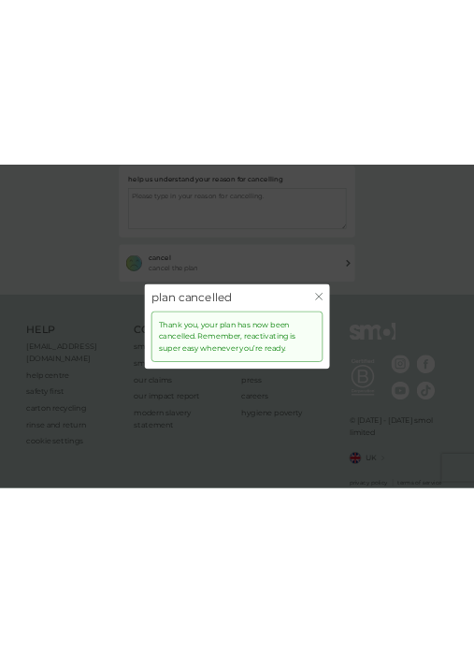
scroll to position [0, 0]
